Goal: Book appointment/travel/reservation

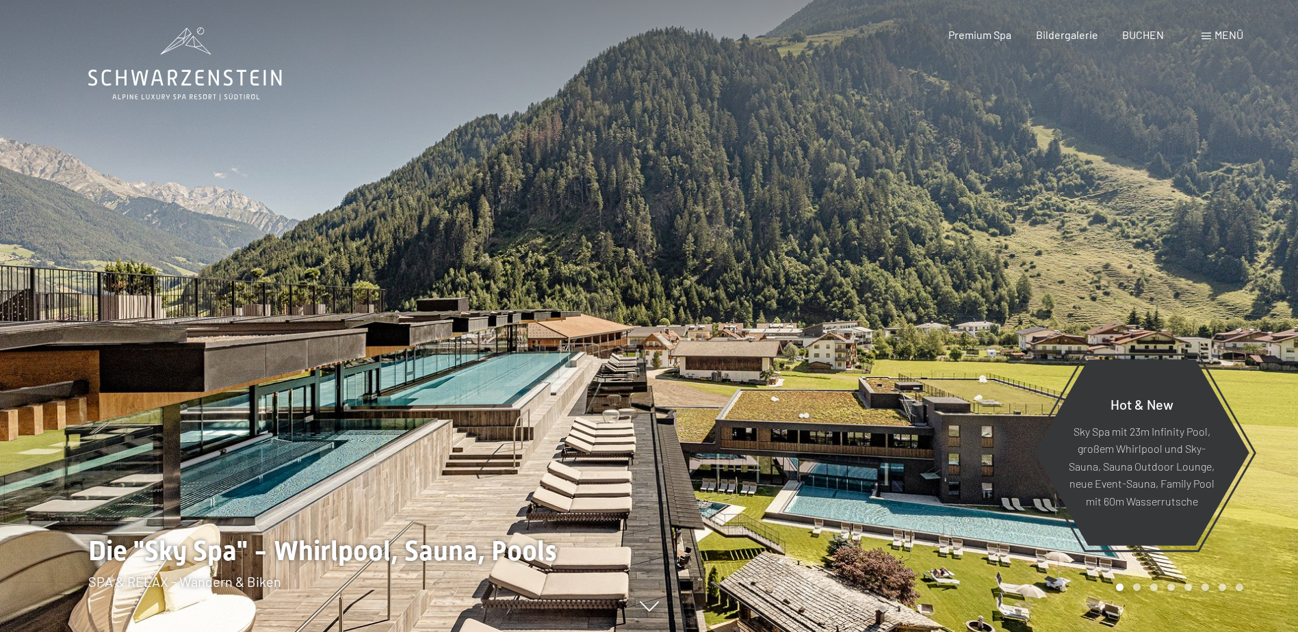
click at [723, 348] on div at bounding box center [973, 316] width 649 height 632
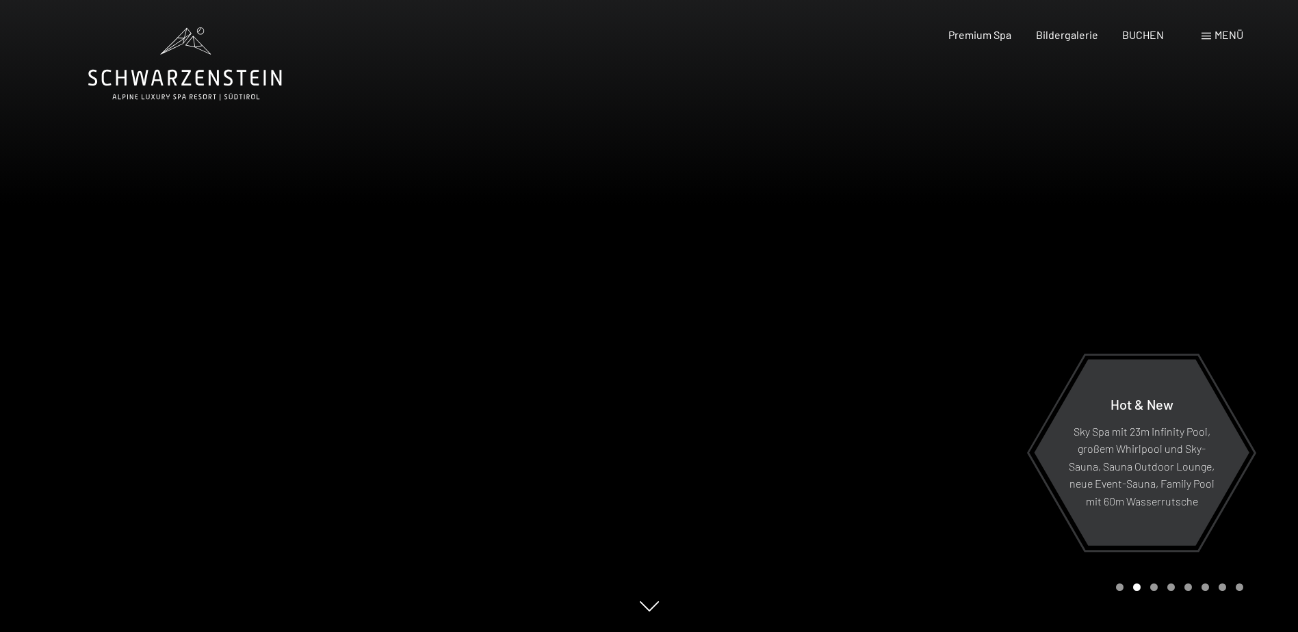
drag, startPoint x: 1075, startPoint y: 339, endPoint x: 500, endPoint y: 340, distance: 574.9
click at [500, 632] on div at bounding box center [649, 632] width 1122 height 0
click at [862, 366] on div at bounding box center [973, 316] width 649 height 632
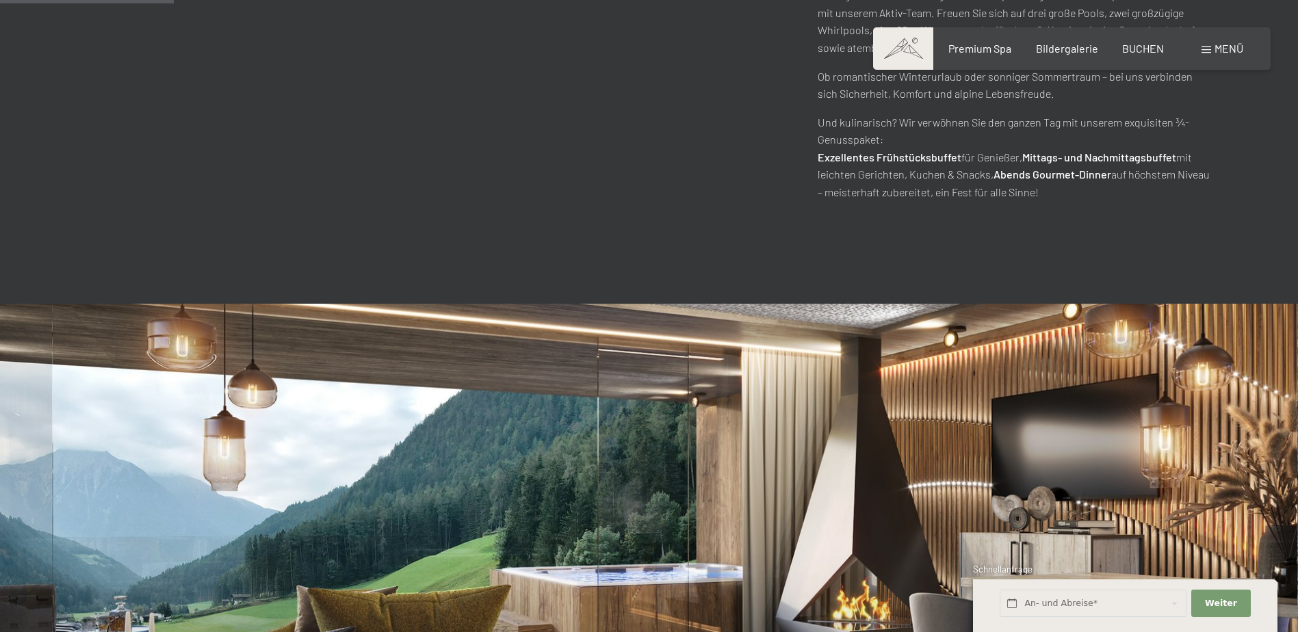
click at [1230, 304] on img at bounding box center [649, 582] width 1298 height 556
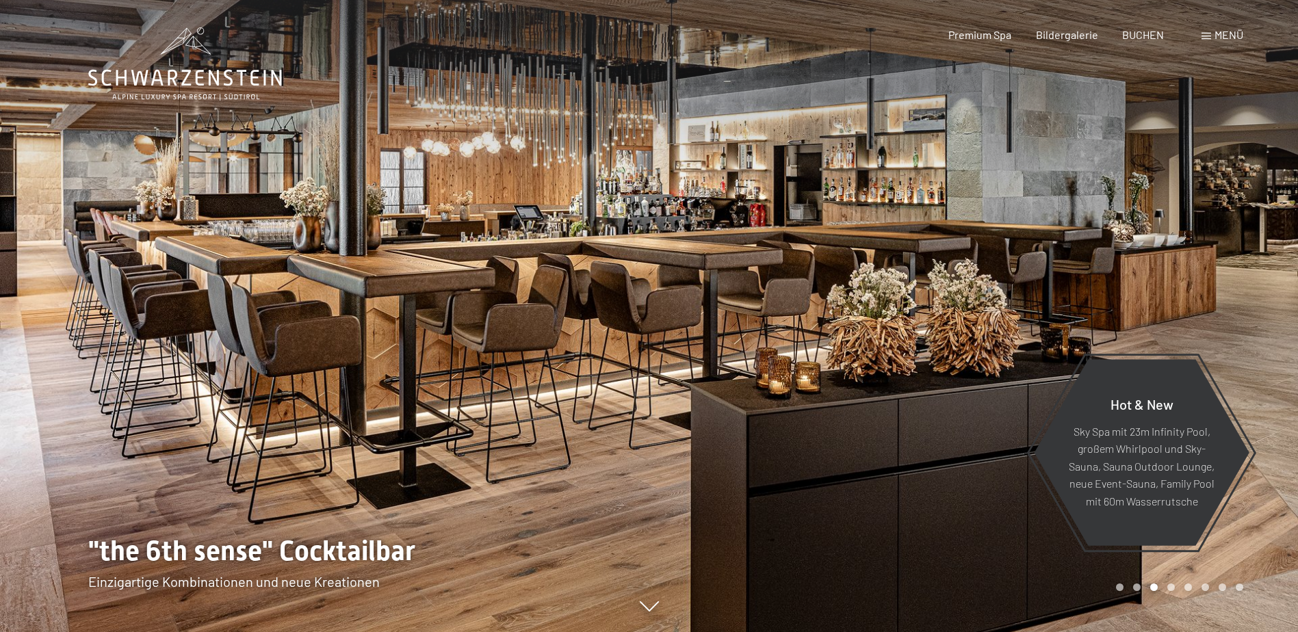
click at [196, 89] on icon at bounding box center [185, 63] width 194 height 73
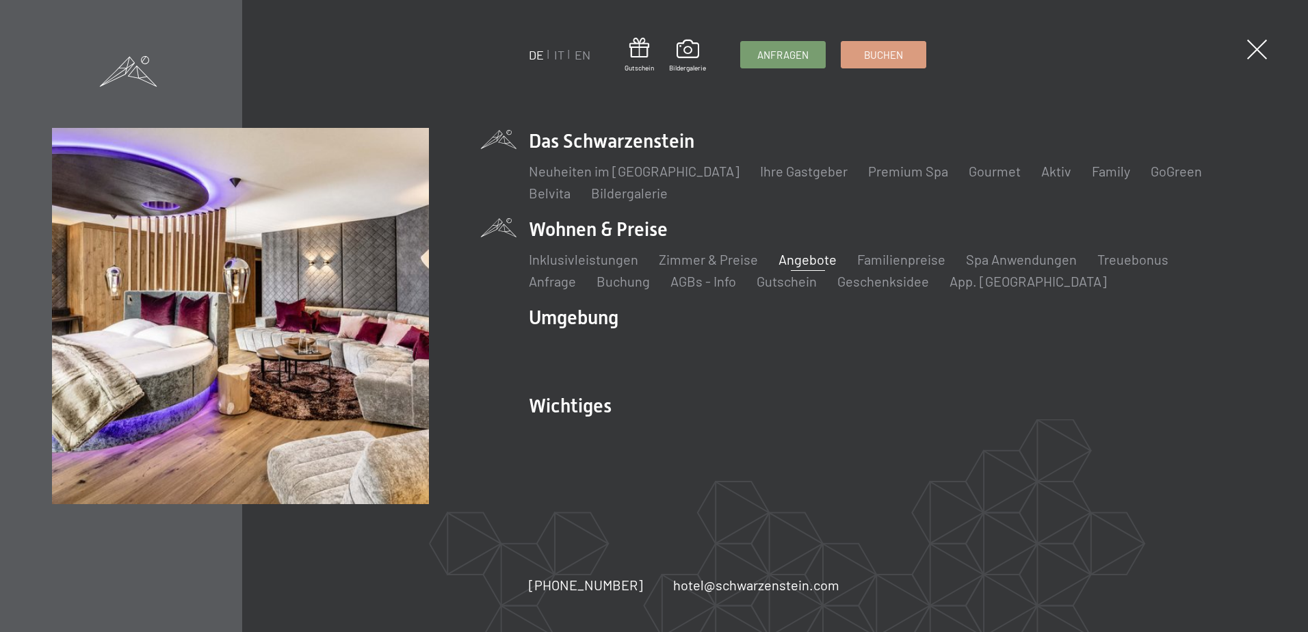
click at [823, 255] on link "Angebote" at bounding box center [808, 259] width 58 height 16
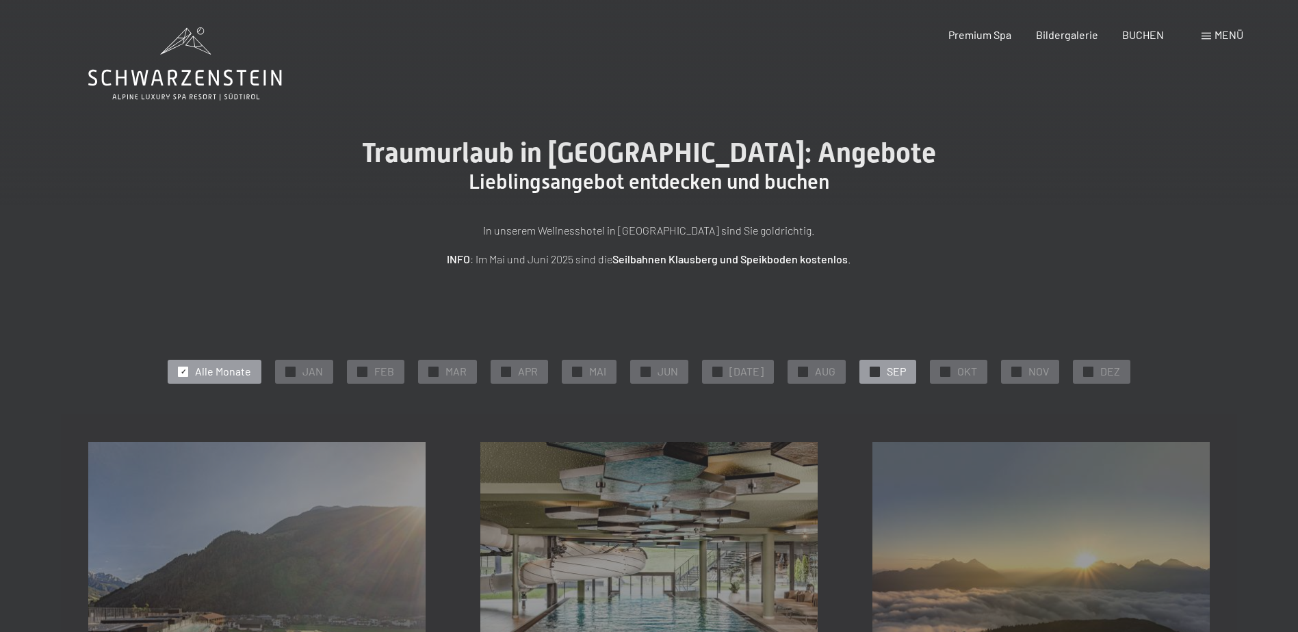
click at [873, 374] on span "✓" at bounding box center [875, 372] width 5 height 10
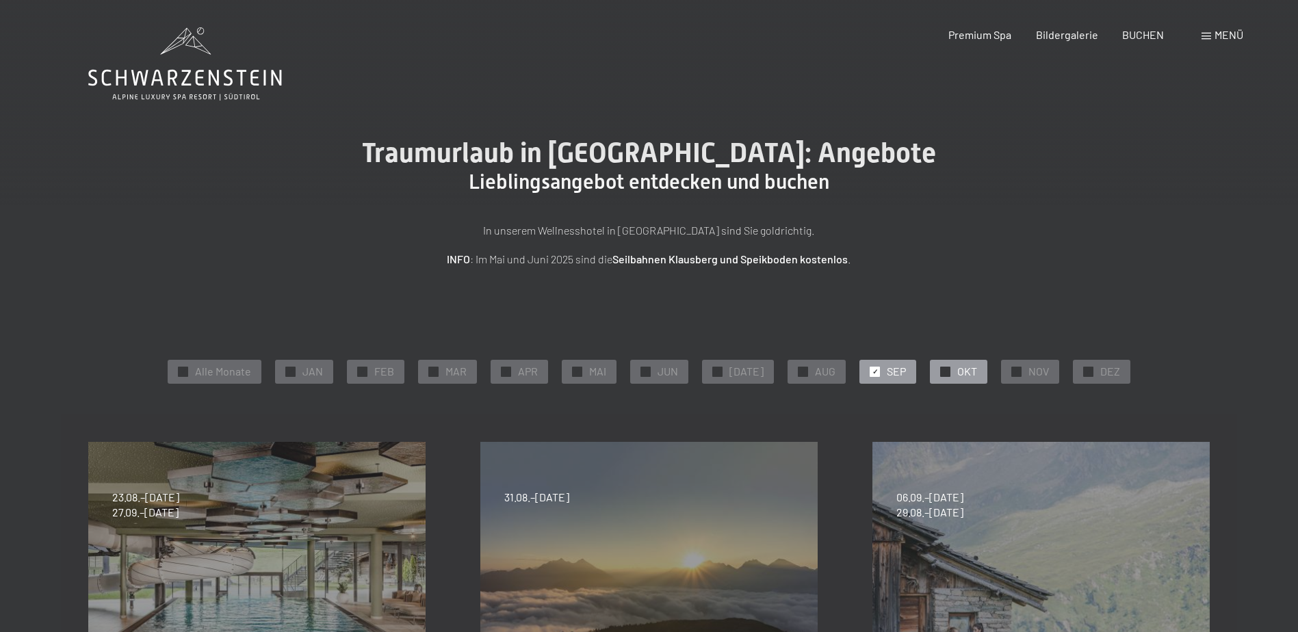
click at [940, 372] on div "✓" at bounding box center [945, 372] width 10 height 10
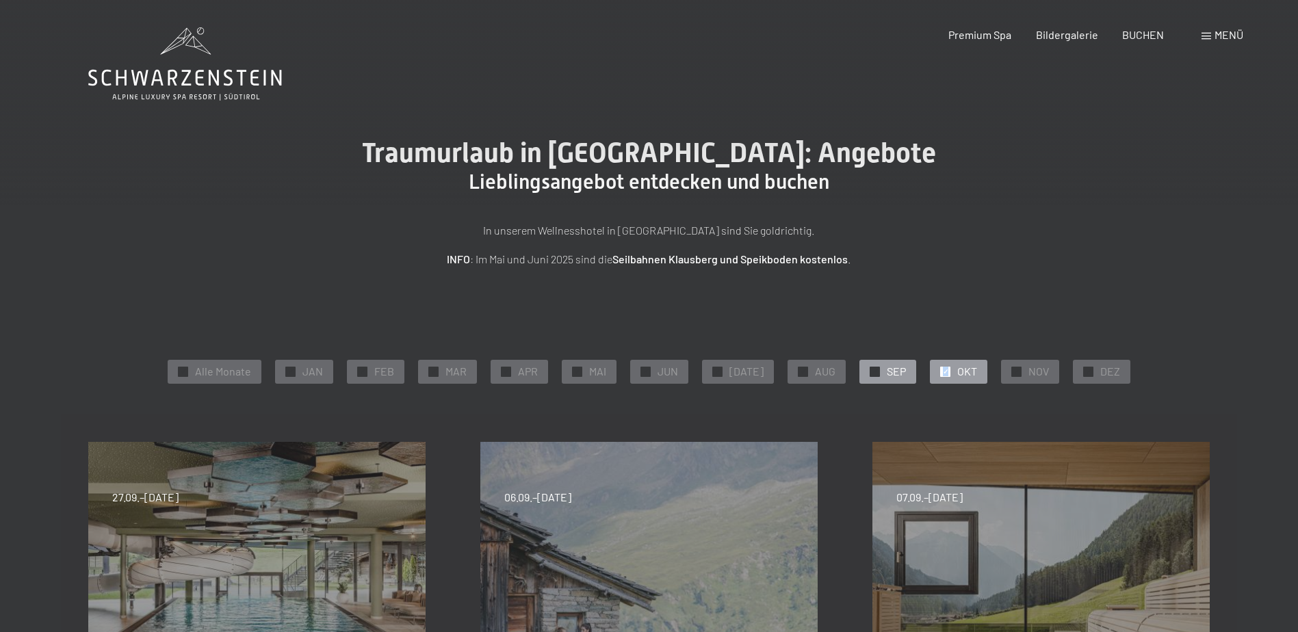
click at [870, 372] on div at bounding box center [875, 372] width 10 height 10
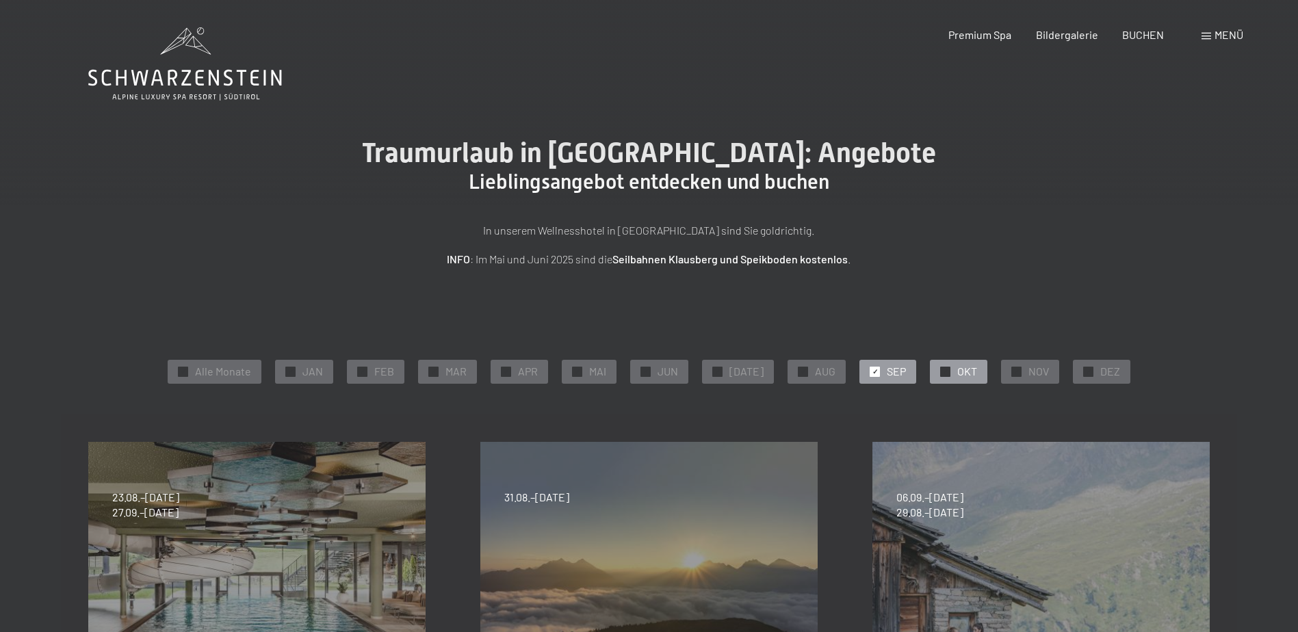
click at [940, 371] on div at bounding box center [945, 372] width 10 height 10
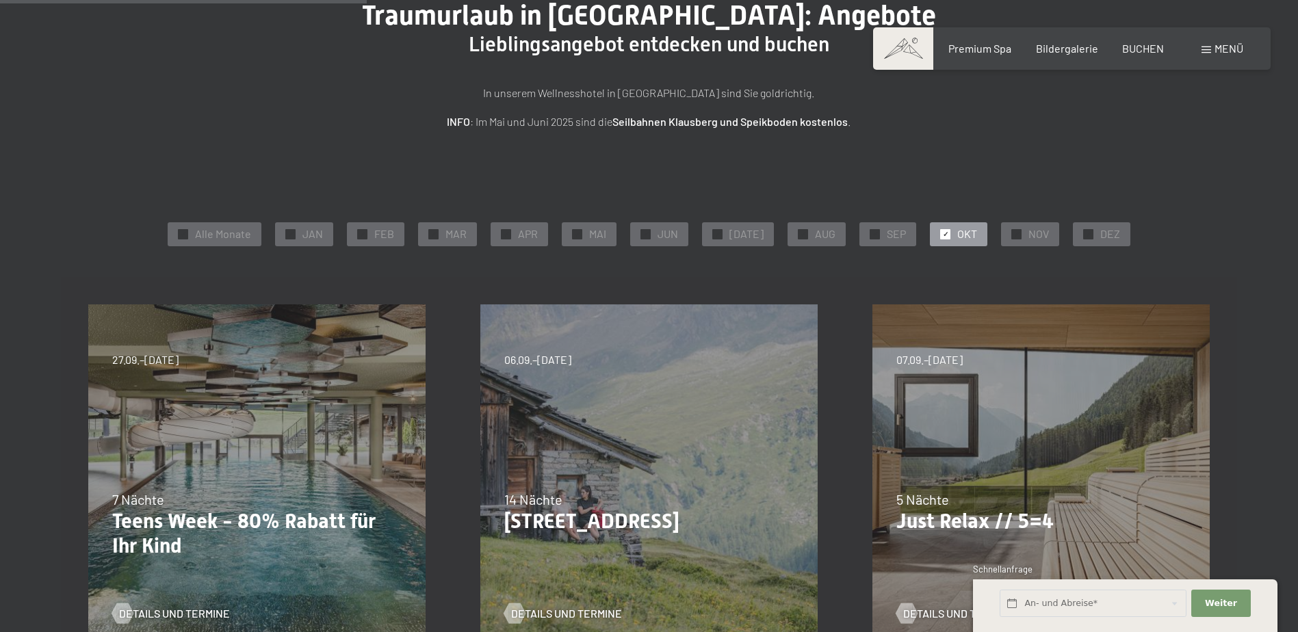
scroll to position [137, 0]
click at [1014, 237] on span "✓" at bounding box center [1016, 235] width 5 height 10
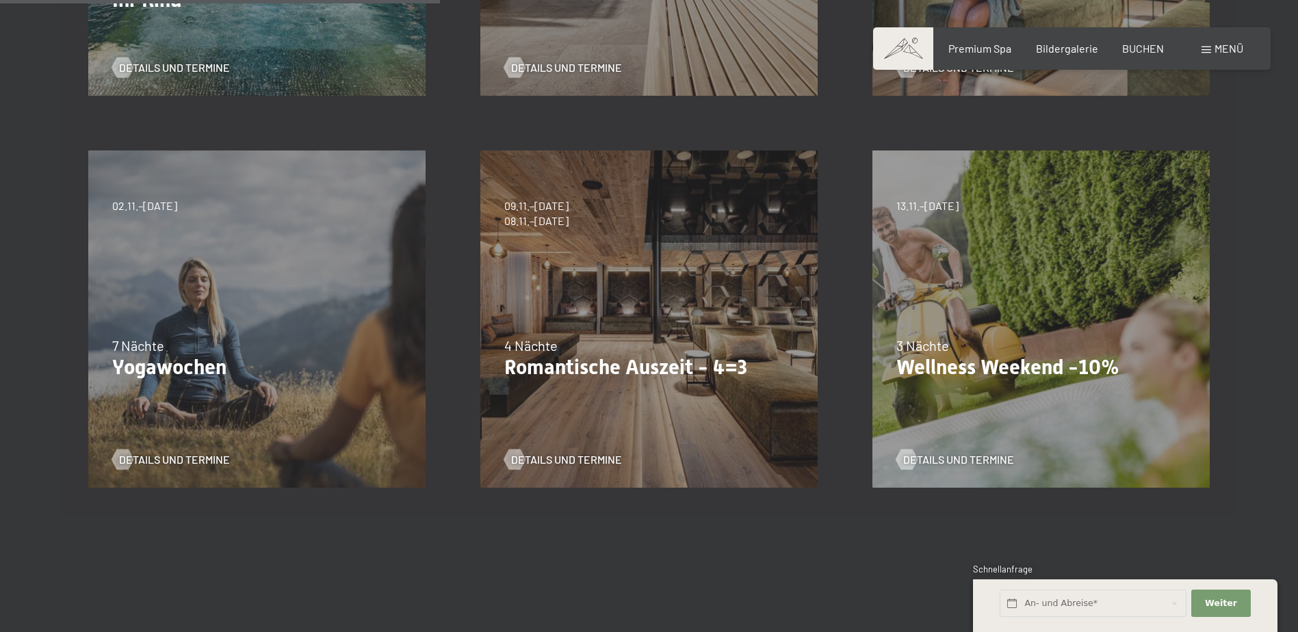
scroll to position [684, 0]
